Goal: Task Accomplishment & Management: Use online tool/utility

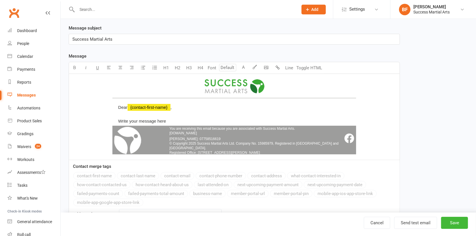
scroll to position [95, 0]
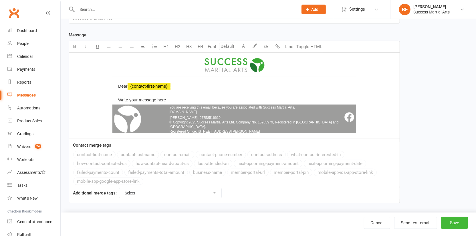
click at [266, 83] on div "﻿ Dear ﻿ {contact-first-name} , Write your message here ﻿ You are receiving thi…" at bounding box center [234, 94] width 246 height 80
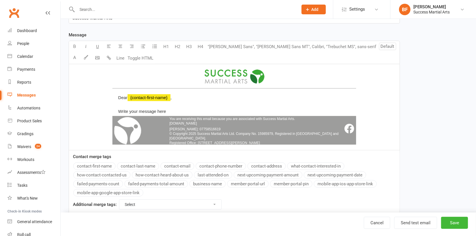
click at [193, 97] on div "Dear ﻿ {contact-first-name} , Write your message here" at bounding box center [234, 101] width 244 height 27
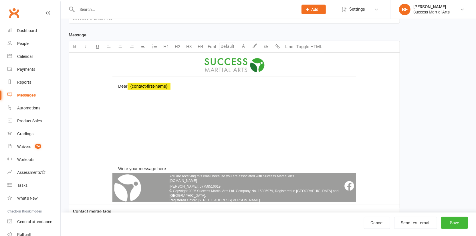
click at [156, 106] on div "﻿" at bounding box center [234, 111] width 244 height 23
click at [309, 45] on button "Toggle HTML" at bounding box center [309, 46] width 29 height 11
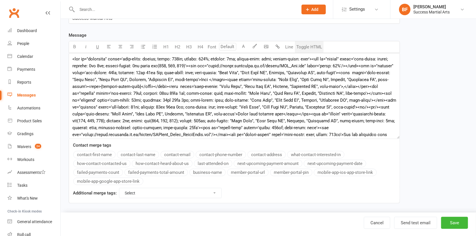
click at [311, 43] on button "Toggle HTML" at bounding box center [309, 46] width 29 height 11
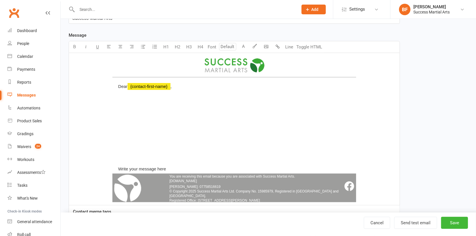
click at [159, 112] on div "﻿" at bounding box center [234, 111] width 244 height 23
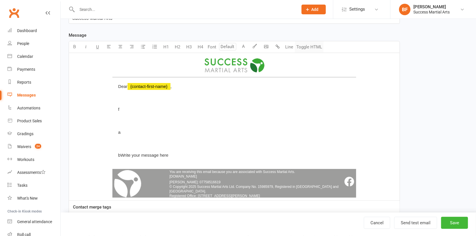
click at [314, 47] on button "Toggle HTML" at bounding box center [309, 46] width 29 height 11
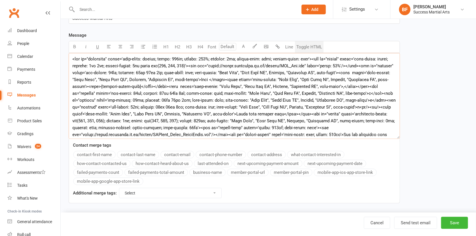
drag, startPoint x: 85, startPoint y: 92, endPoint x: 98, endPoint y: 92, distance: 13.2
click at [87, 92] on textarea at bounding box center [234, 96] width 331 height 86
click at [144, 92] on textarea at bounding box center [234, 96] width 331 height 86
click at [165, 93] on textarea at bounding box center [234, 96] width 331 height 86
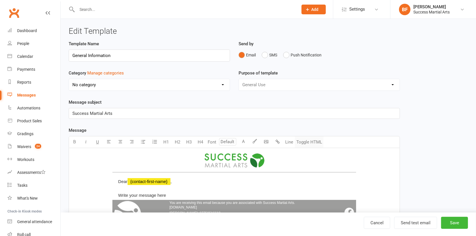
click at [308, 138] on button "Toggle HTML" at bounding box center [309, 141] width 29 height 11
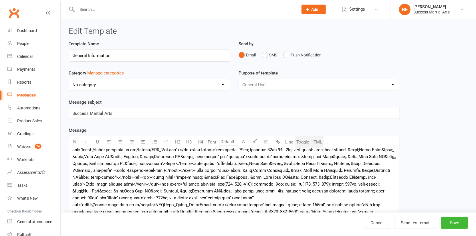
scroll to position [10, 0]
